Goal: Task Accomplishment & Management: Manage account settings

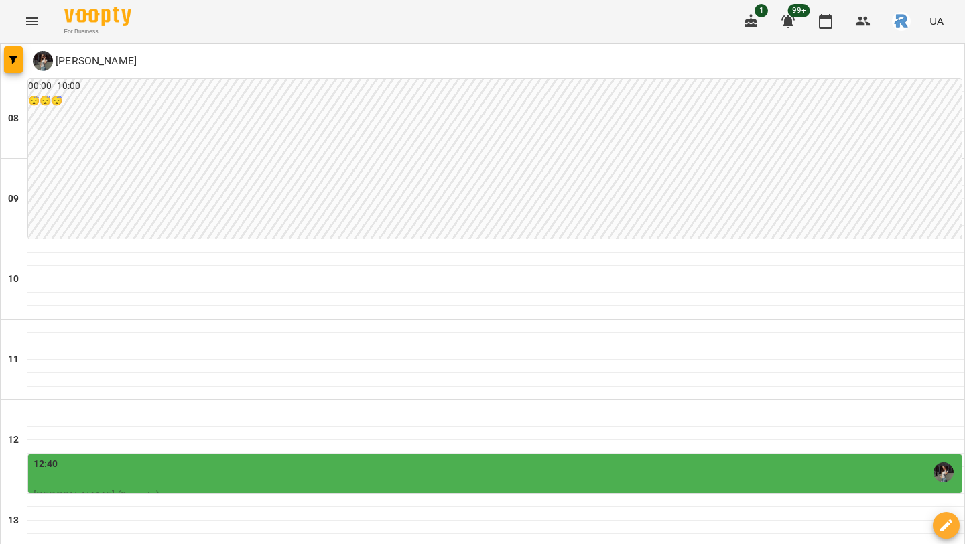
scroll to position [316, 0]
click at [13, 60] on icon "button" at bounding box center [13, 60] width 8 height 8
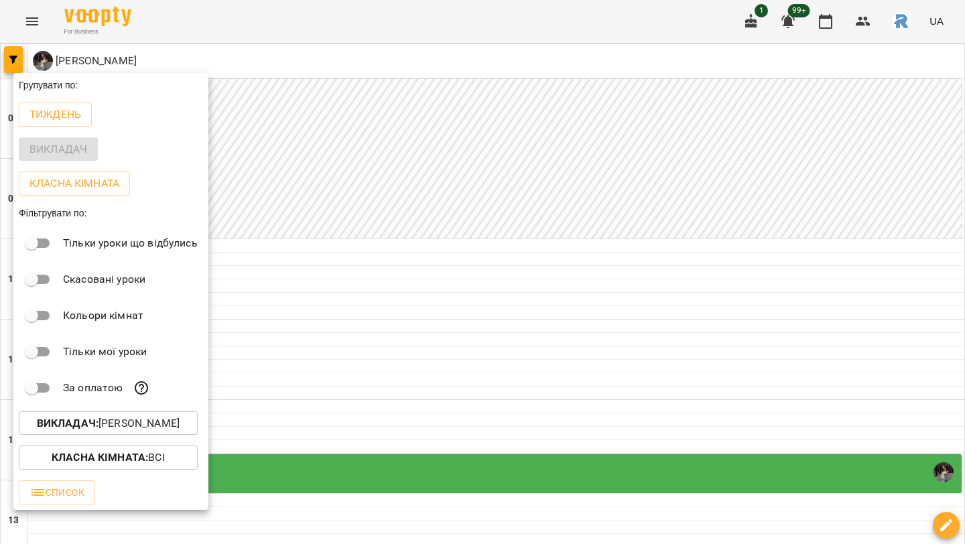
click at [121, 432] on p "Викладач : [PERSON_NAME]" at bounding box center [108, 424] width 143 height 16
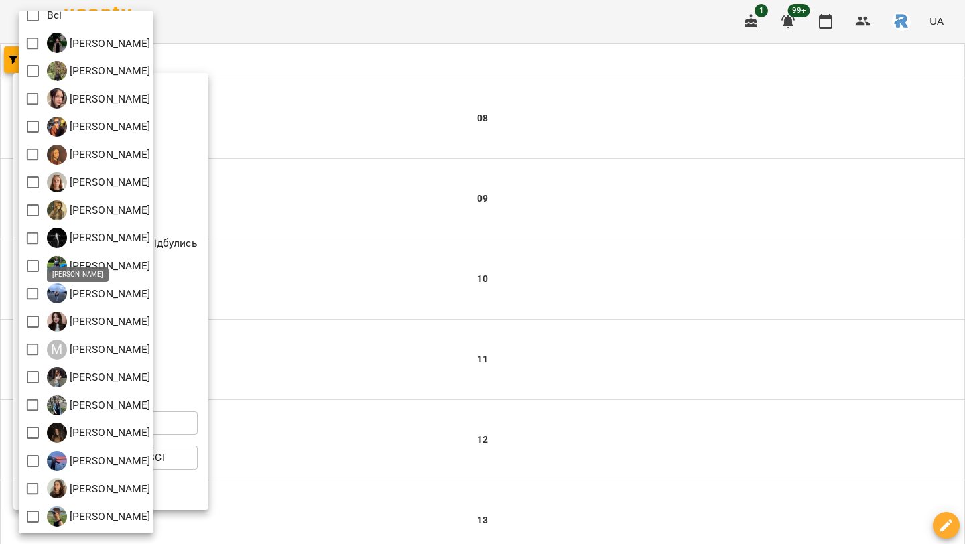
scroll to position [0, 0]
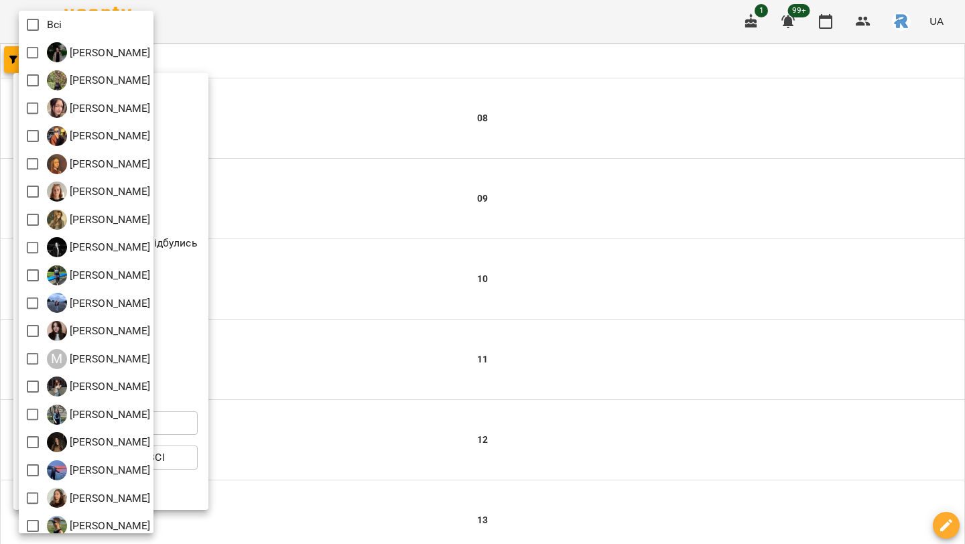
click at [330, 130] on div at bounding box center [482, 272] width 965 height 544
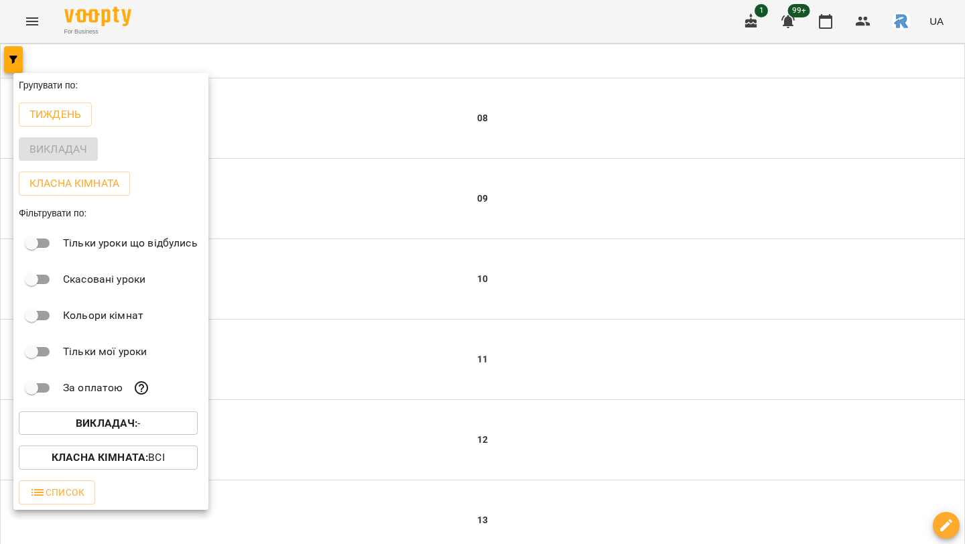
click at [29, 32] on div at bounding box center [482, 272] width 965 height 544
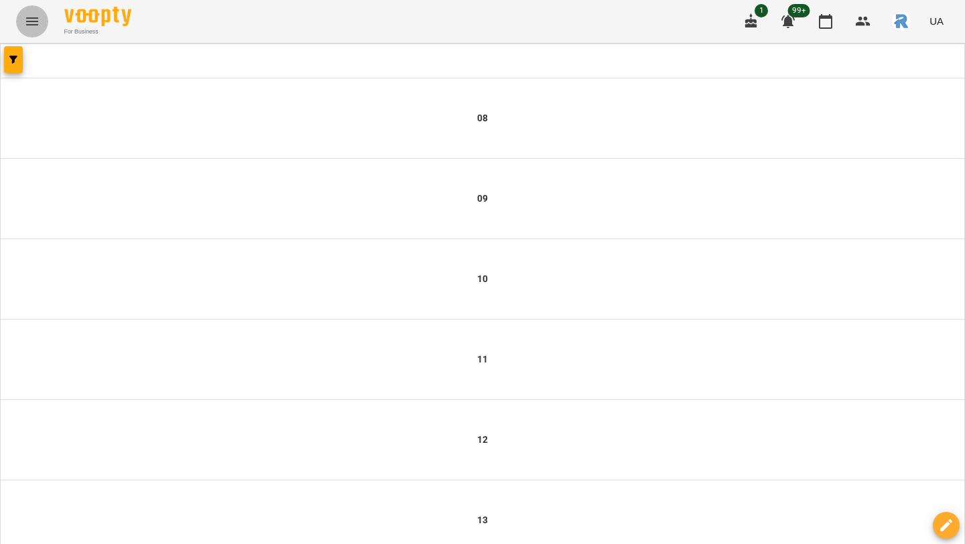
click at [27, 14] on icon "Menu" at bounding box center [32, 21] width 16 height 16
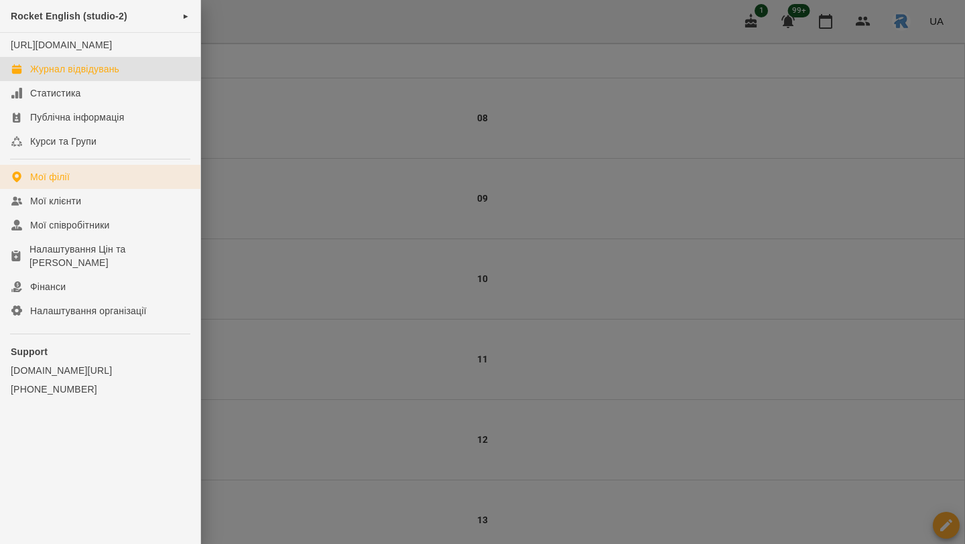
click at [42, 184] on div "Мої філії" at bounding box center [50, 176] width 40 height 13
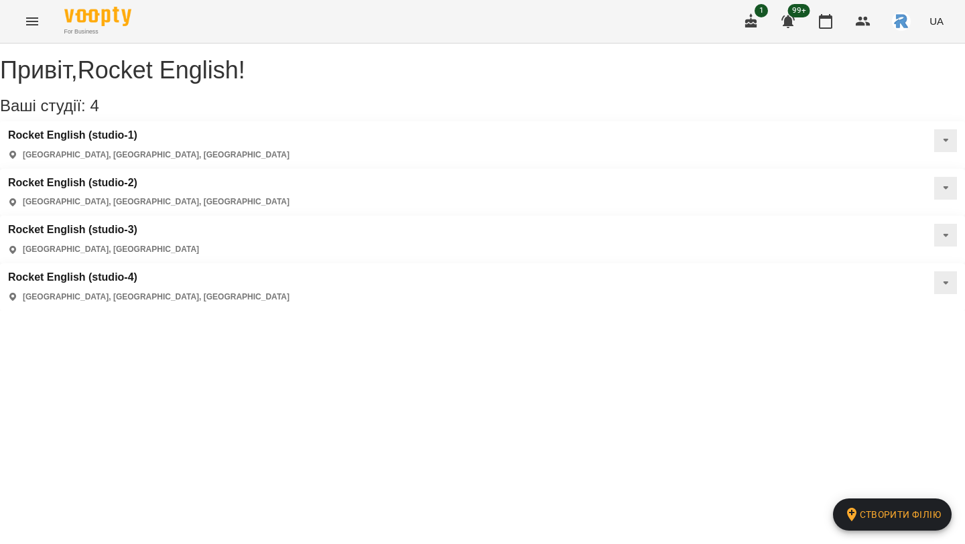
click at [116, 271] on div "Rocket English (studio-4) [GEOGRAPHIC_DATA], [GEOGRAPHIC_DATA], [GEOGRAPHIC_DAT…" at bounding box center [148, 287] width 281 height 32
click at [113, 271] on h3 "Rocket English (studio-4)" at bounding box center [148, 277] width 281 height 12
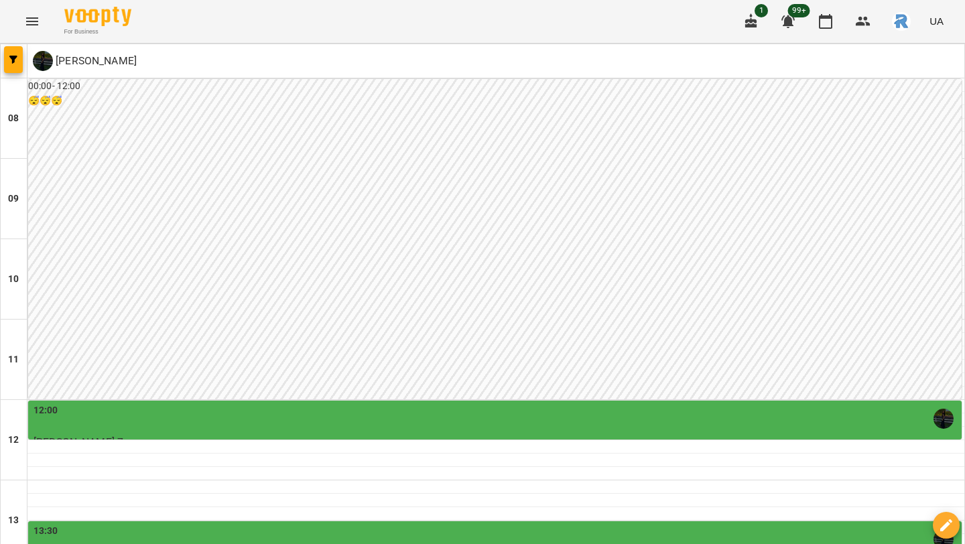
scroll to position [437, 0]
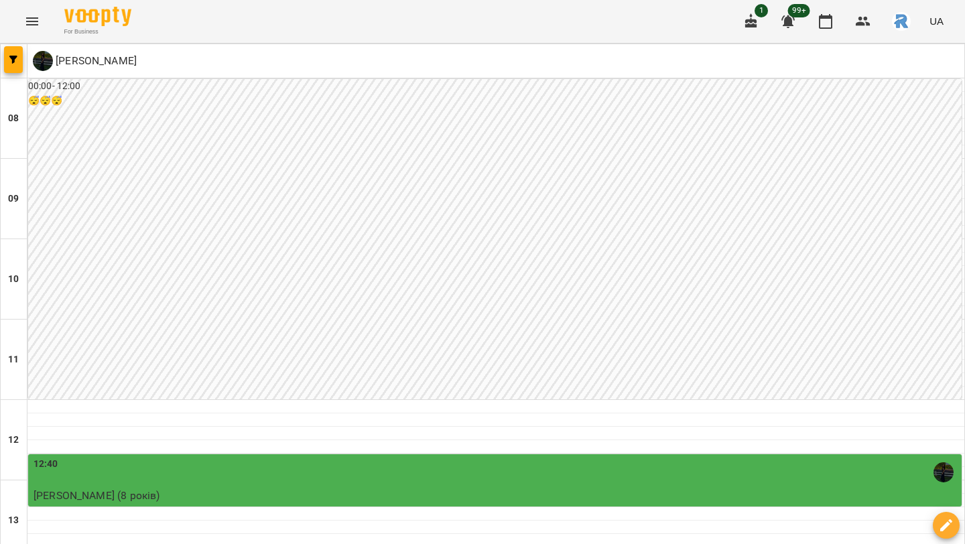
scroll to position [298, 0]
click at [428, 457] on div "12:40" at bounding box center [497, 472] width 926 height 31
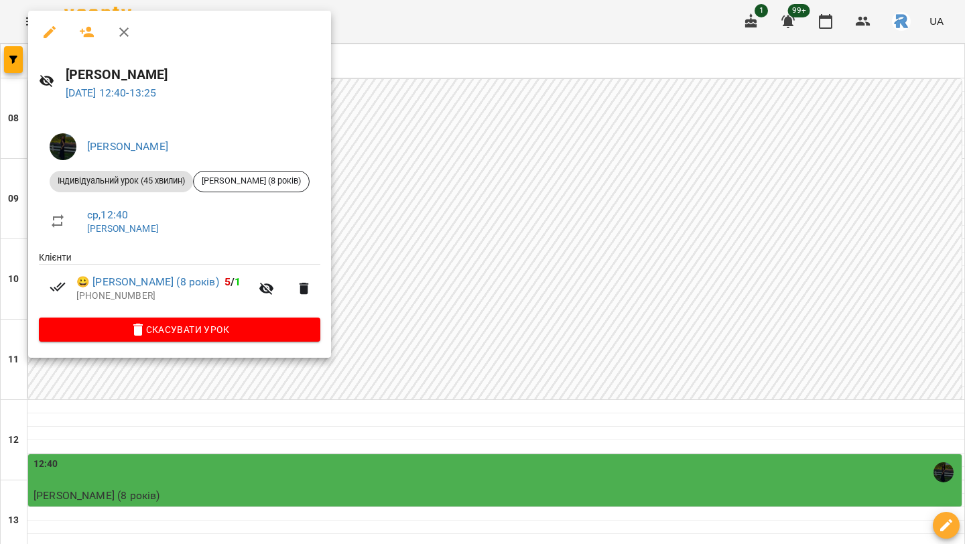
click at [50, 34] on icon "button" at bounding box center [50, 32] width 16 height 16
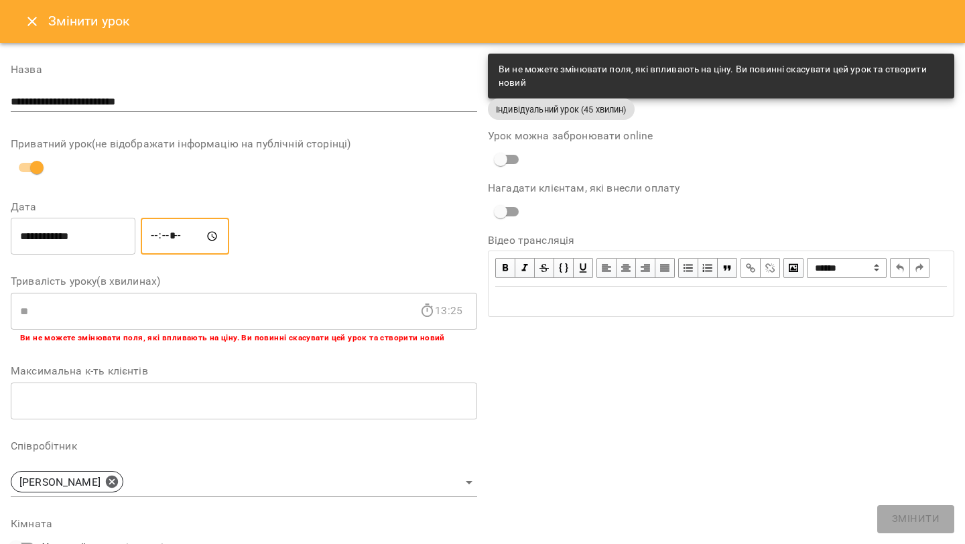
click at [162, 238] on input "*****" at bounding box center [185, 237] width 88 height 38
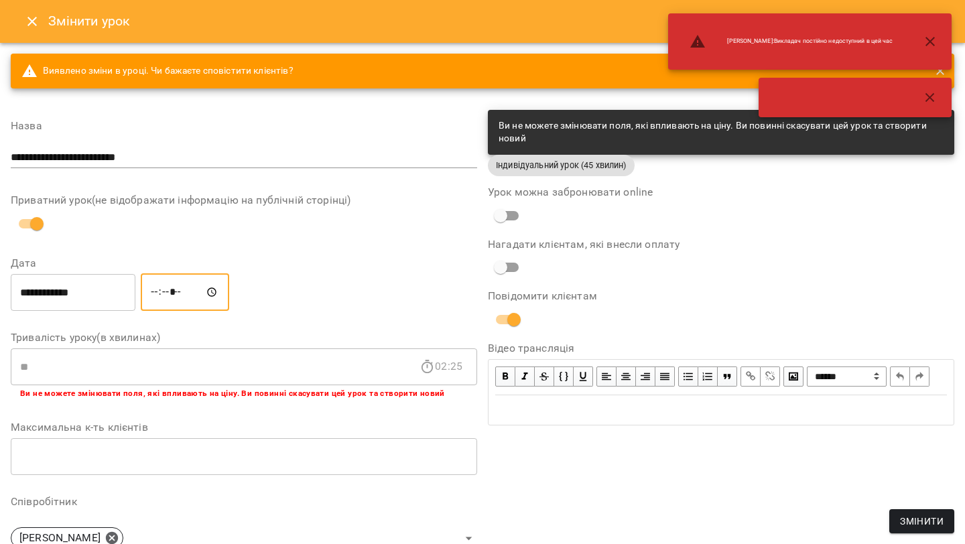
type input "*****"
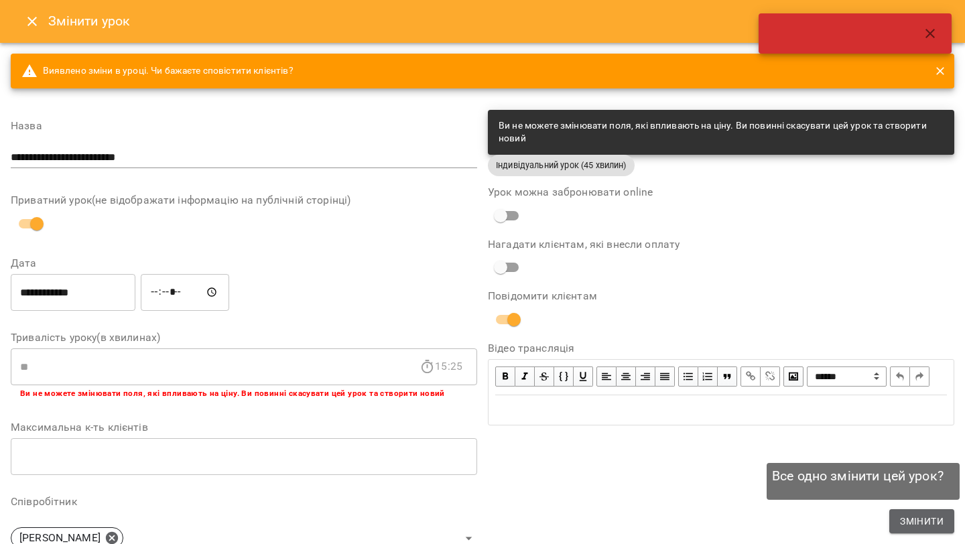
click at [929, 527] on span "Змінити" at bounding box center [922, 521] width 44 height 16
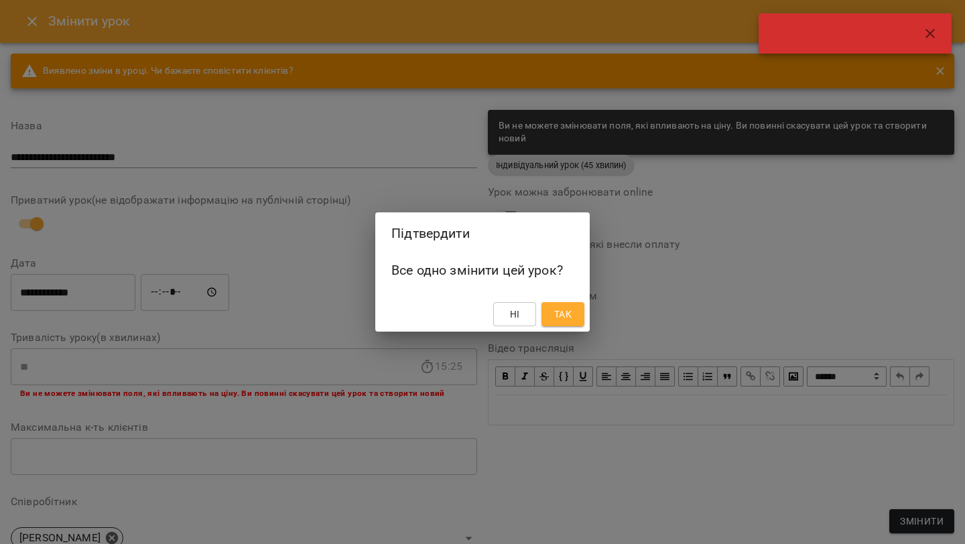
click at [580, 311] on button "Так" at bounding box center [563, 314] width 43 height 24
